Goal: Information Seeking & Learning: Check status

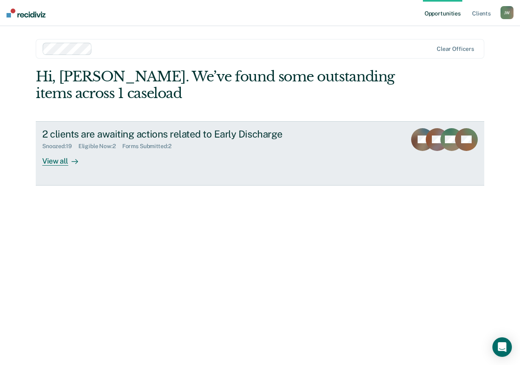
click at [55, 162] on div "View all" at bounding box center [65, 158] width 46 height 16
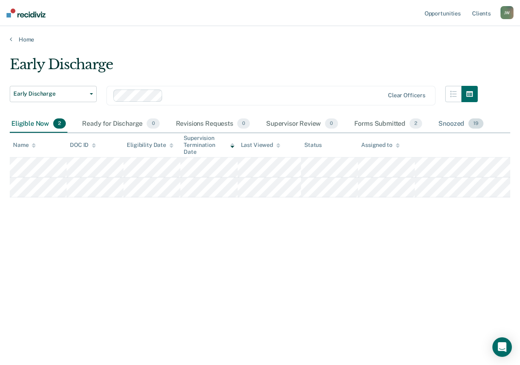
click at [476, 124] on span "19" at bounding box center [476, 123] width 15 height 11
